Goal: Information Seeking & Learning: Find contact information

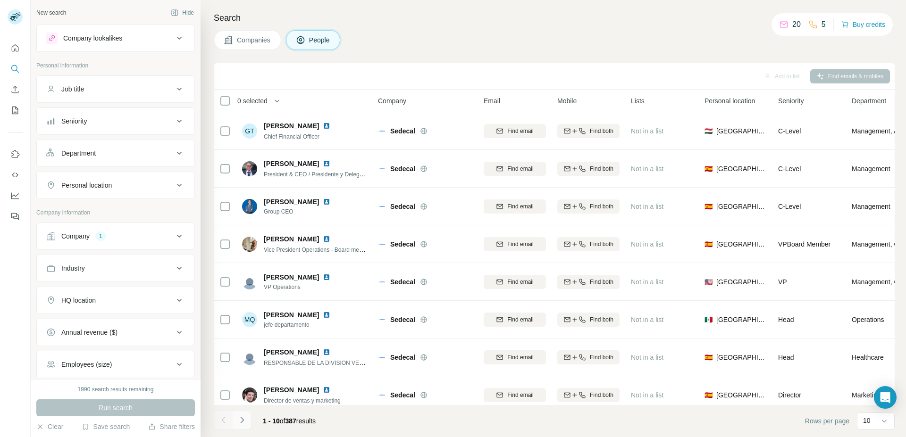
click at [243, 420] on icon "Navigate to next page" at bounding box center [241, 420] width 3 height 6
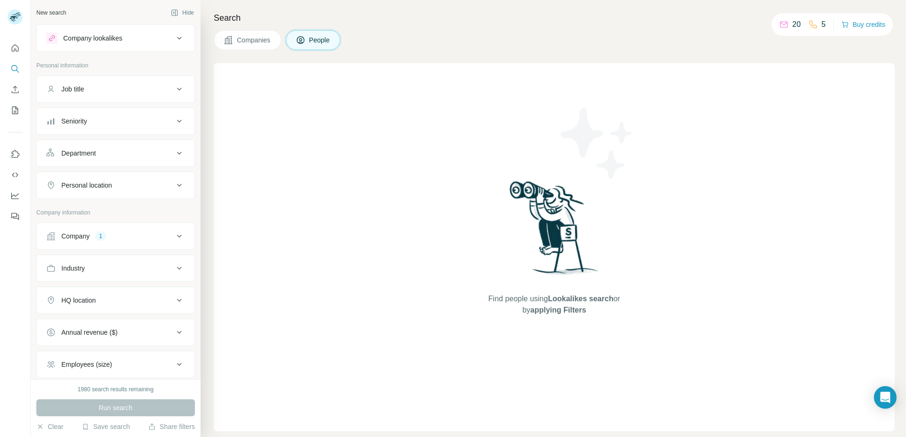
click at [252, 39] on span "Companies" at bounding box center [254, 39] width 34 height 9
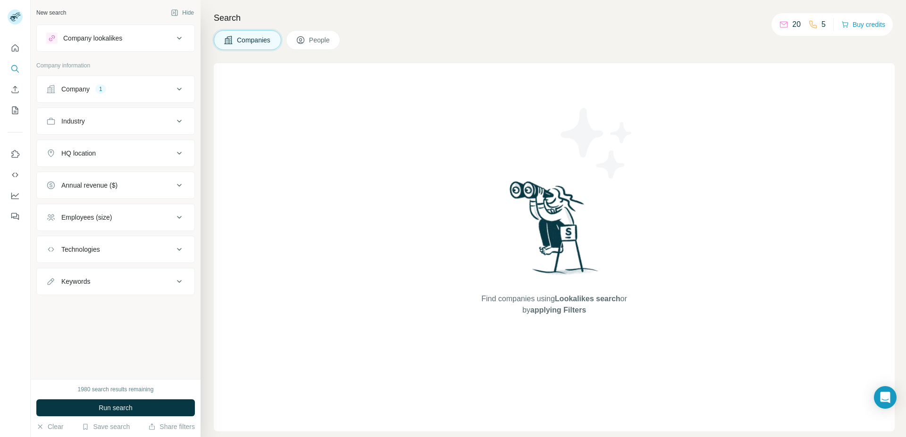
click at [114, 94] on button "Company 1" at bounding box center [116, 89] width 158 height 23
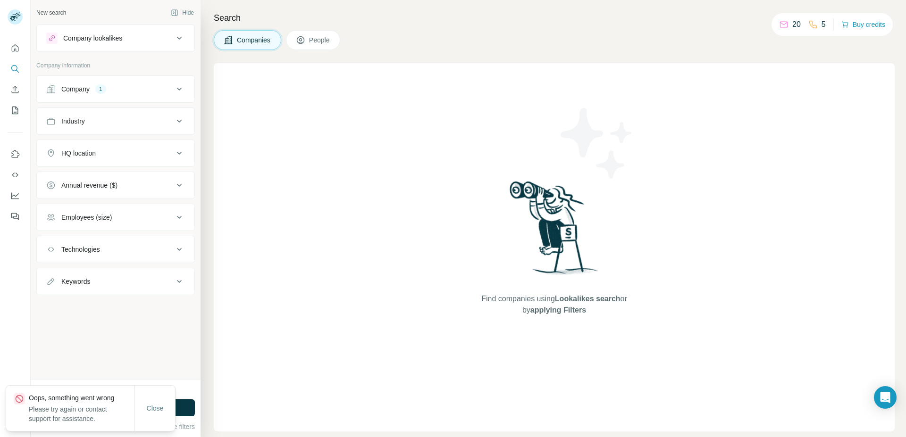
click at [106, 99] on button "Company 1" at bounding box center [116, 89] width 158 height 23
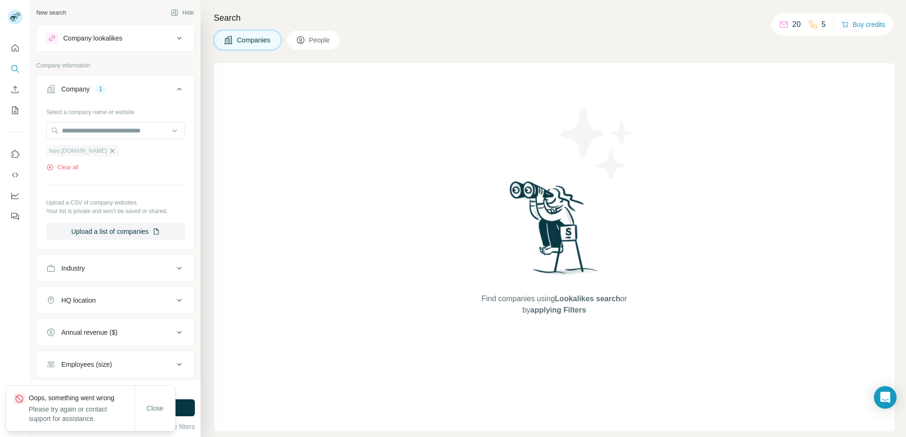
click at [109, 150] on icon "button" at bounding box center [113, 151] width 8 height 8
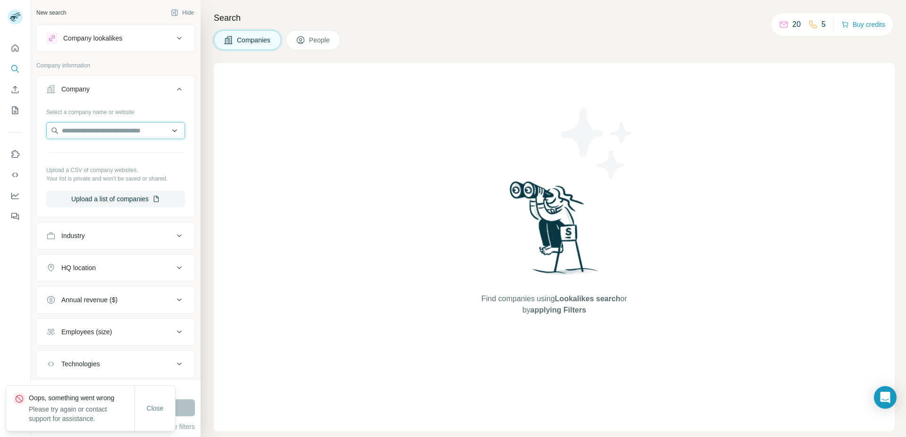
click at [98, 130] on input "text" at bounding box center [115, 130] width 139 height 17
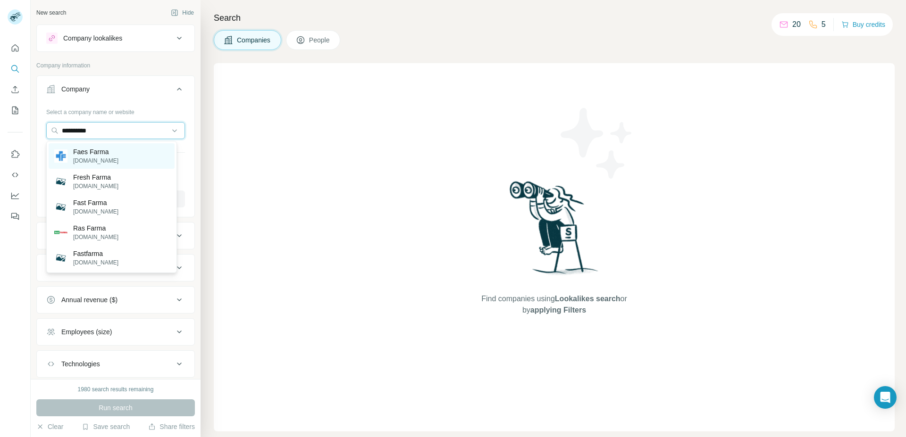
type input "**********"
click at [116, 162] on div "Faes Farma [DOMAIN_NAME]" at bounding box center [112, 155] width 126 height 25
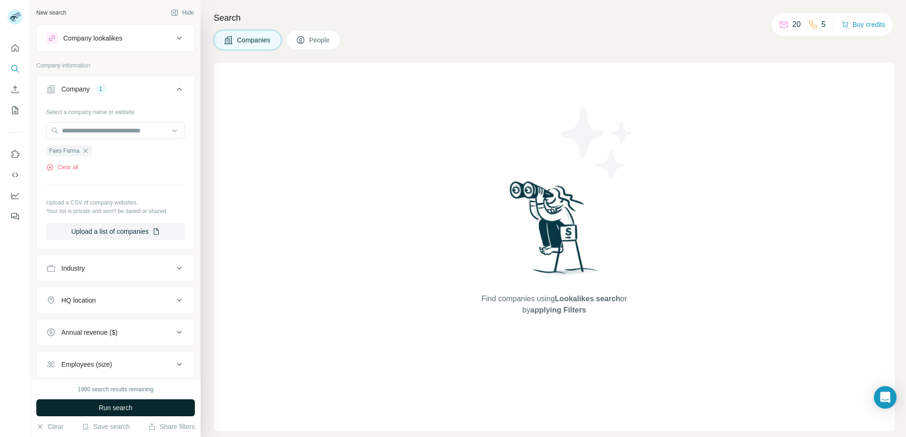
click at [114, 413] on button "Run search" at bounding box center [115, 408] width 159 height 17
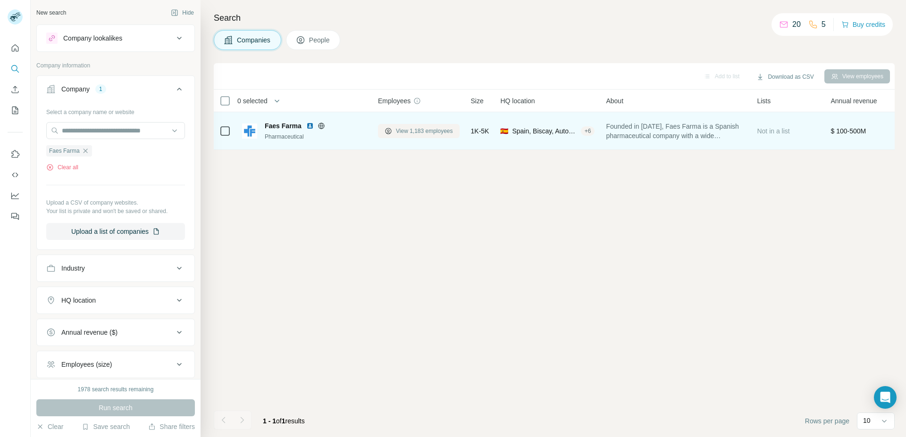
click at [428, 130] on span "View 1,183 employees" at bounding box center [424, 131] width 57 height 8
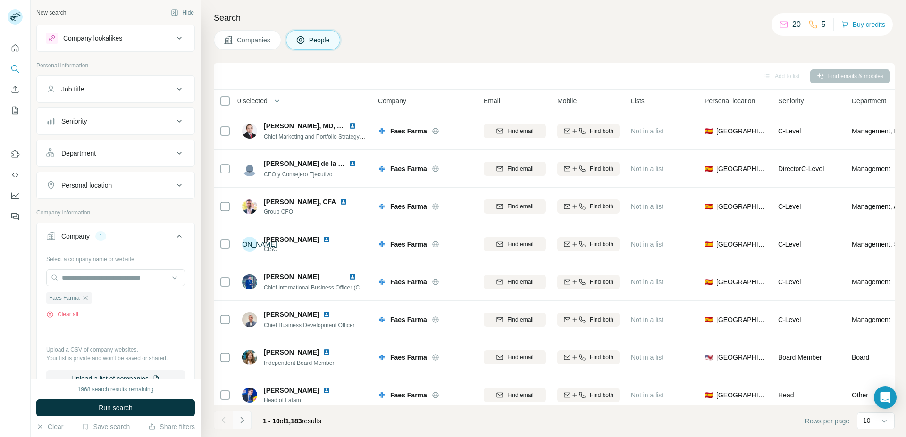
click at [239, 420] on icon "Navigate to next page" at bounding box center [241, 420] width 9 height 9
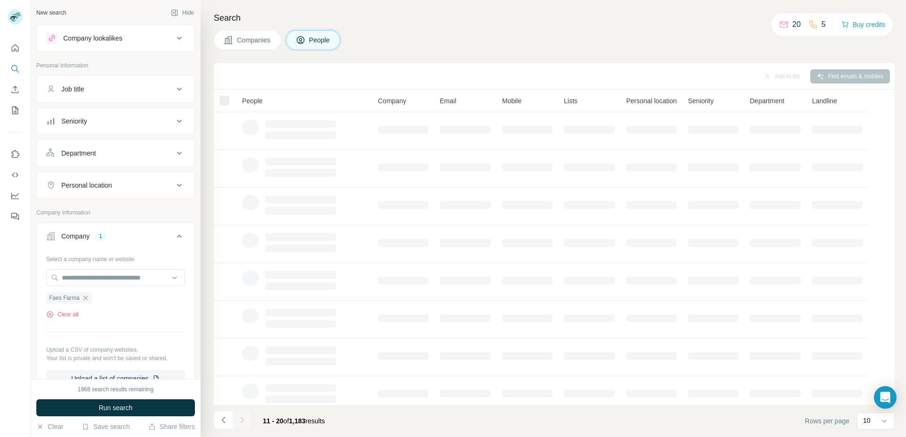
click at [239, 420] on icon "Navigate to next page" at bounding box center [241, 420] width 9 height 9
click at [239, 420] on div at bounding box center [242, 420] width 19 height 19
click at [239, 420] on icon "Navigate to next page" at bounding box center [241, 420] width 9 height 9
click at [239, 420] on div at bounding box center [242, 420] width 19 height 19
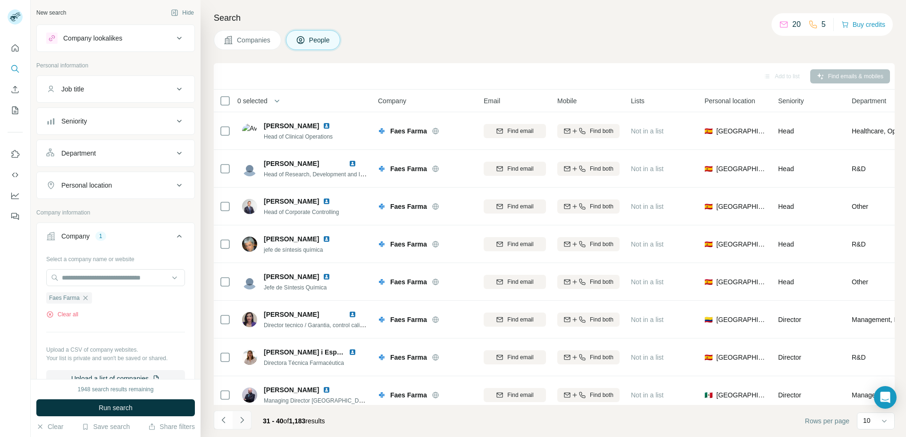
click at [239, 420] on icon "Navigate to next page" at bounding box center [241, 420] width 9 height 9
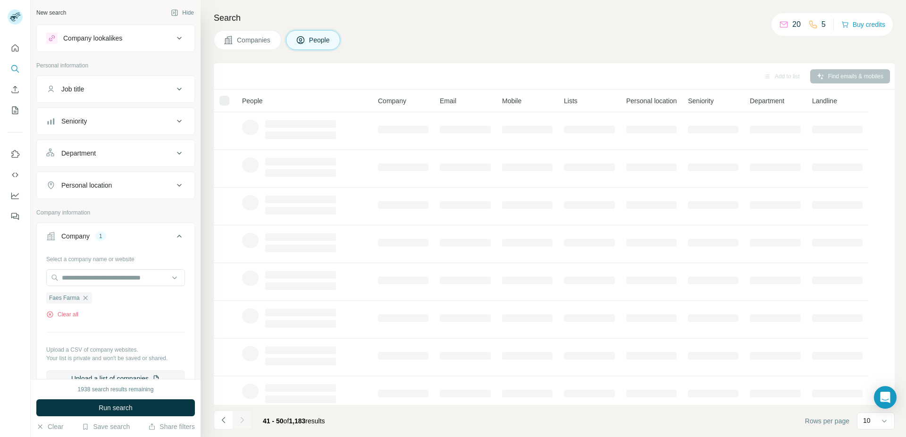
click at [239, 420] on div at bounding box center [242, 420] width 19 height 19
click at [239, 420] on icon "Navigate to next page" at bounding box center [241, 420] width 9 height 9
click at [239, 420] on div at bounding box center [242, 420] width 19 height 19
click at [239, 420] on icon "Navigate to next page" at bounding box center [241, 420] width 9 height 9
click at [239, 420] on div at bounding box center [242, 420] width 19 height 19
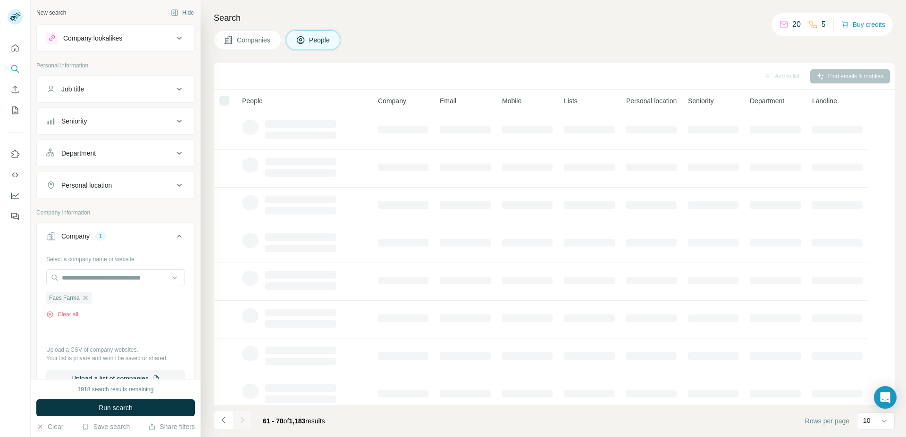
click at [239, 420] on div at bounding box center [242, 420] width 19 height 19
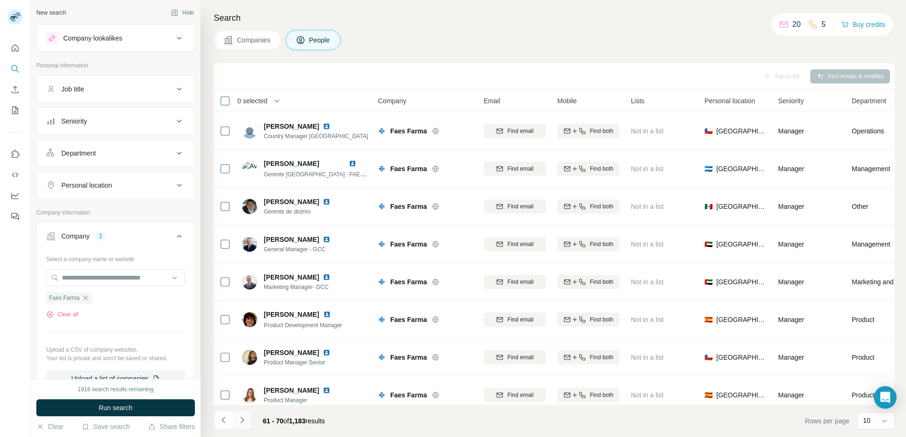
click at [239, 420] on icon "Navigate to next page" at bounding box center [241, 420] width 9 height 9
click at [239, 420] on div at bounding box center [242, 420] width 19 height 19
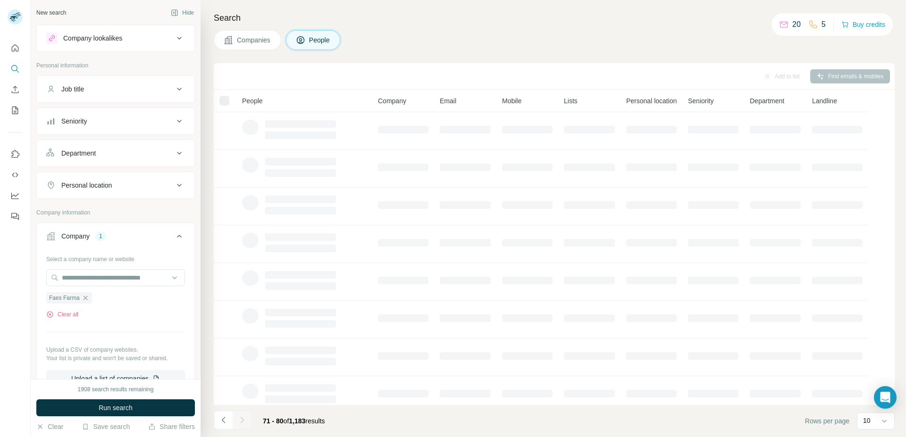
click at [239, 420] on div at bounding box center [242, 420] width 19 height 19
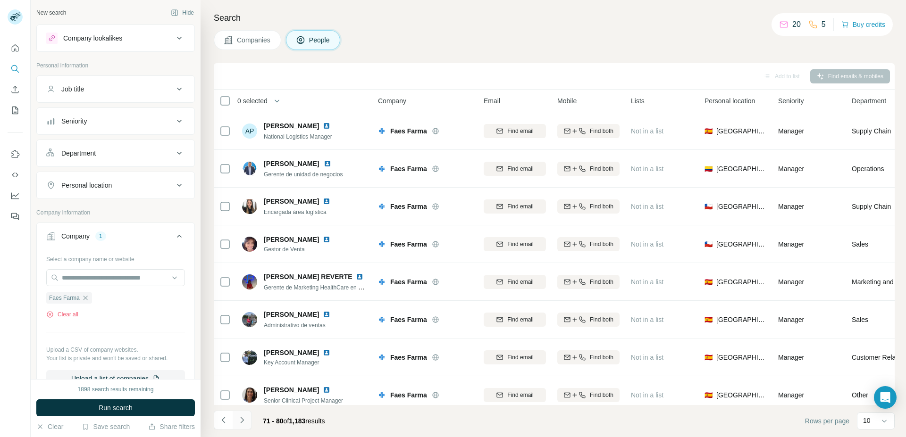
click at [239, 420] on icon "Navigate to next page" at bounding box center [241, 420] width 9 height 9
click at [239, 420] on div at bounding box center [242, 420] width 19 height 19
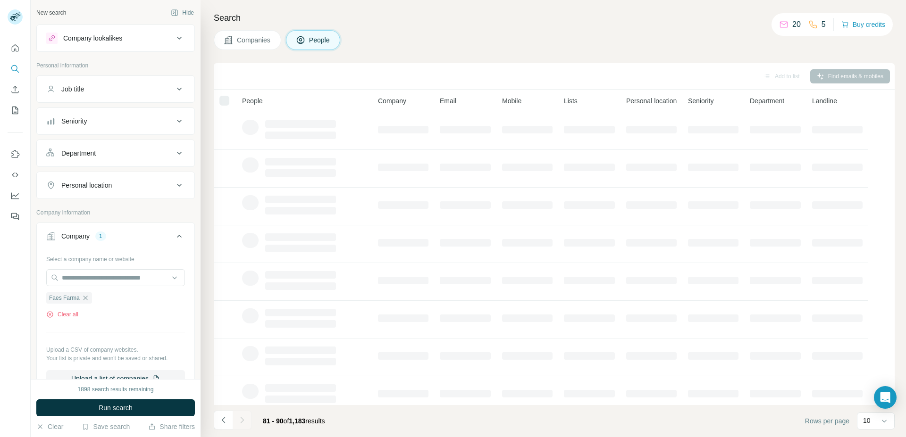
click at [239, 420] on icon "Navigate to next page" at bounding box center [241, 420] width 9 height 9
click at [239, 420] on div at bounding box center [242, 420] width 19 height 19
click at [239, 420] on icon "Navigate to next page" at bounding box center [241, 420] width 9 height 9
click at [239, 420] on div at bounding box center [242, 420] width 19 height 19
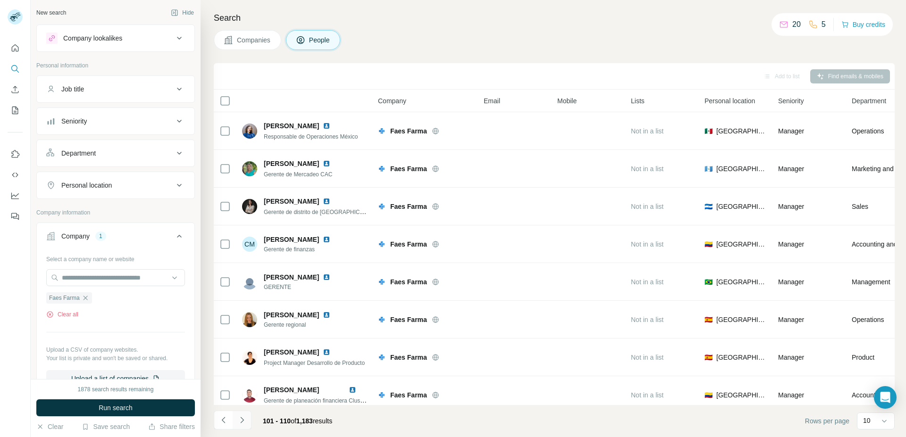
click at [239, 420] on icon "Navigate to next page" at bounding box center [241, 420] width 9 height 9
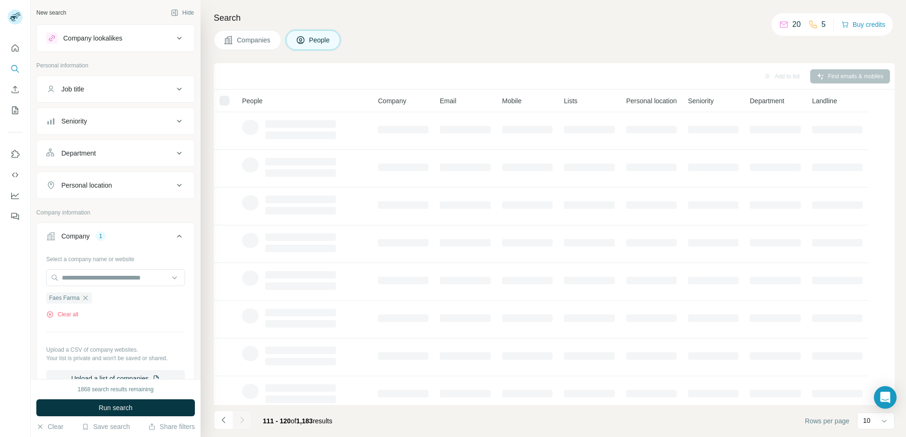
click at [239, 420] on div at bounding box center [242, 420] width 19 height 19
click at [239, 420] on icon "Navigate to next page" at bounding box center [241, 420] width 9 height 9
click at [239, 420] on div at bounding box center [242, 420] width 19 height 19
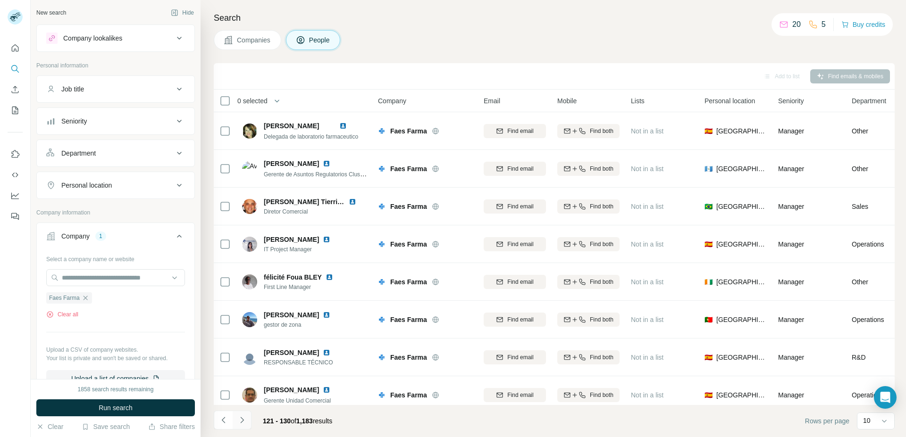
click at [239, 420] on icon "Navigate to next page" at bounding box center [241, 420] width 9 height 9
click at [239, 420] on div at bounding box center [242, 420] width 19 height 19
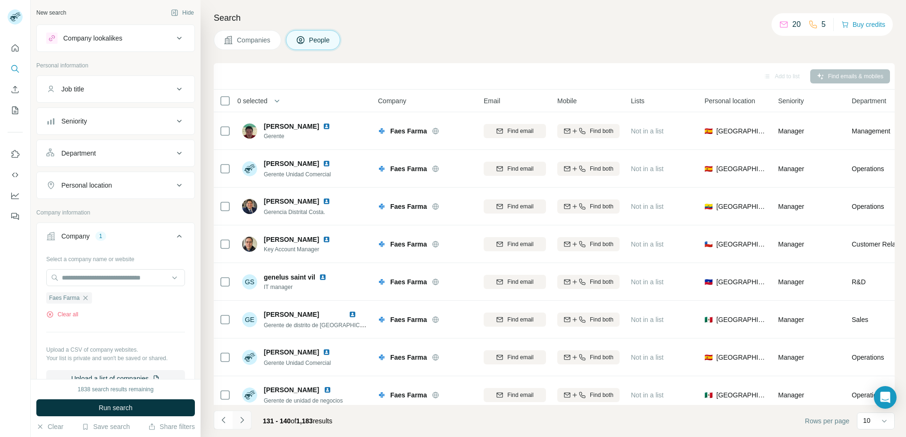
click at [239, 420] on icon "Navigate to next page" at bounding box center [241, 420] width 9 height 9
